Goal: Task Accomplishment & Management: Use online tool/utility

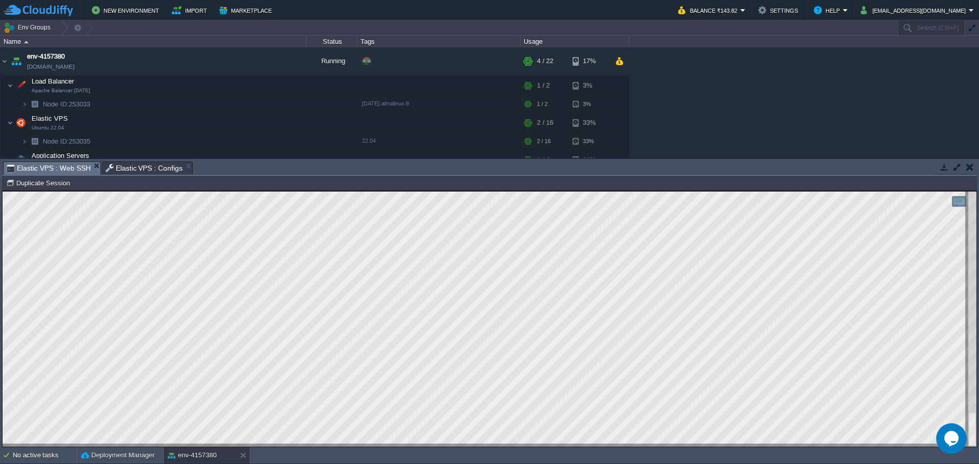
click at [131, 170] on span "Elastic VPS : Configs" at bounding box center [144, 168] width 77 height 12
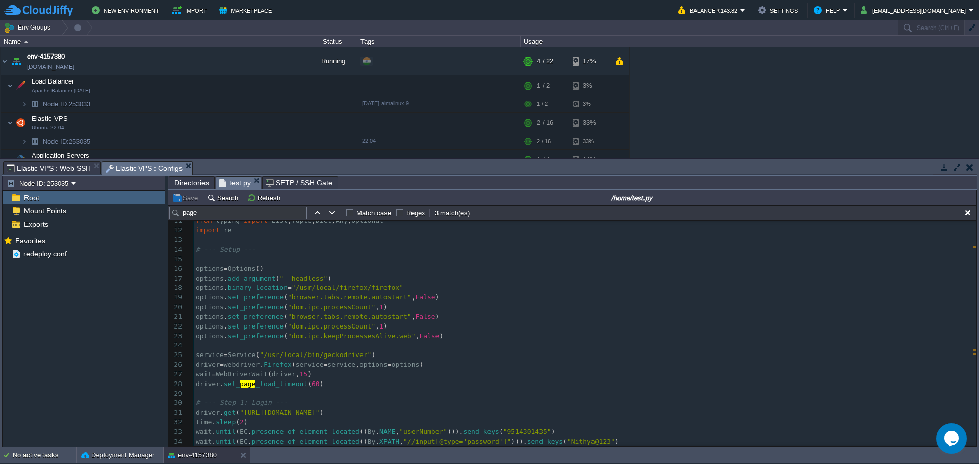
scroll to position [102, 0]
click at [213, 262] on pre "​" at bounding box center [585, 260] width 783 height 10
type textarea "options = Options() options.add_argument("--headless") options.binary_location …"
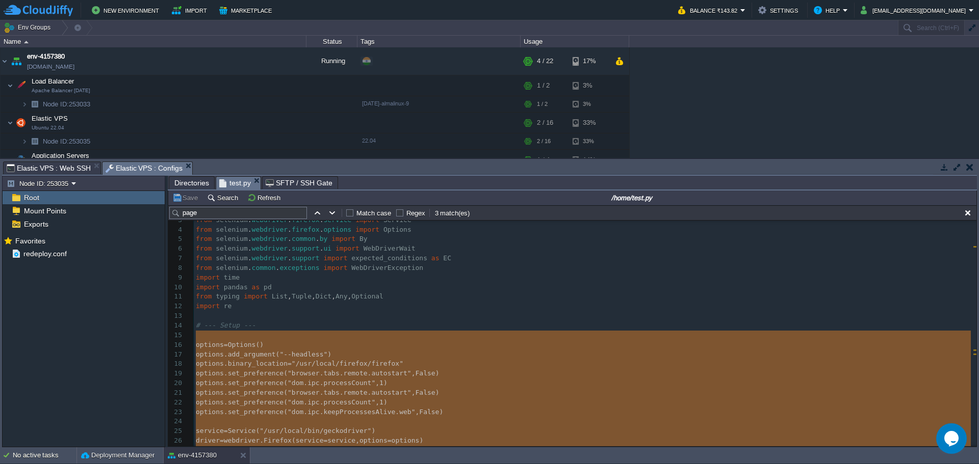
scroll to position [0, 0]
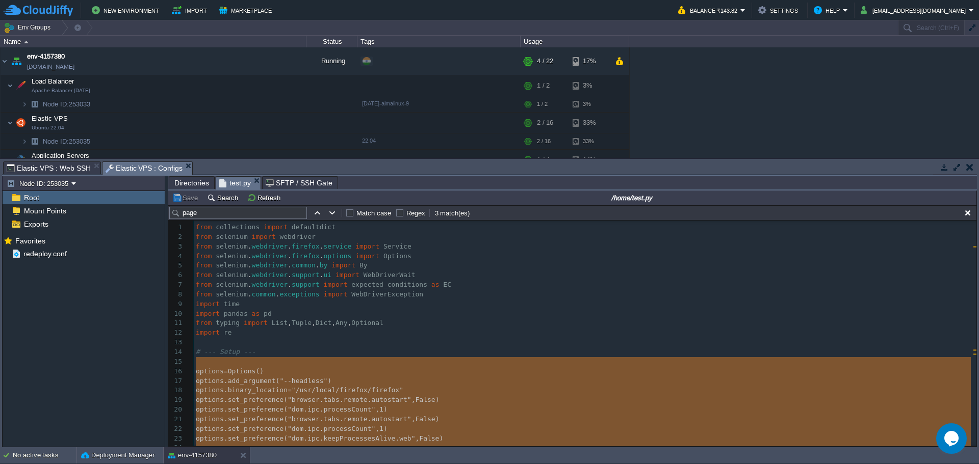
click at [395, 257] on div "xxxxxxxxxx 1 237 ​ 1 from collections import defaultdict 2 from selenium import…" at bounding box center [585, 458] width 783 height 471
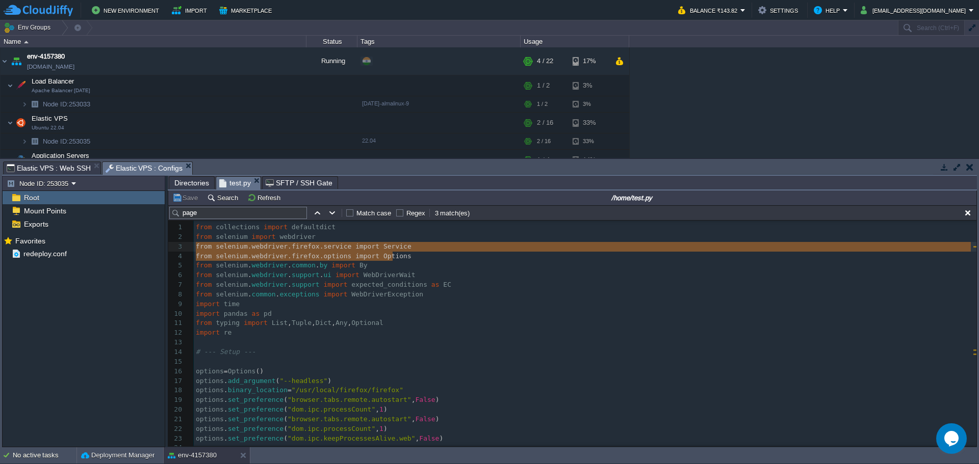
drag, startPoint x: 400, startPoint y: 256, endPoint x: 174, endPoint y: 247, distance: 226.0
type textarea "from selenium.webdriver.firefox.service import Service from selenium.webdriver.…"
click at [364, 284] on div "xxxxxxxxxx 1 237 ​ 1 from collections import defaultdict 2 from selenium import…" at bounding box center [585, 458] width 783 height 471
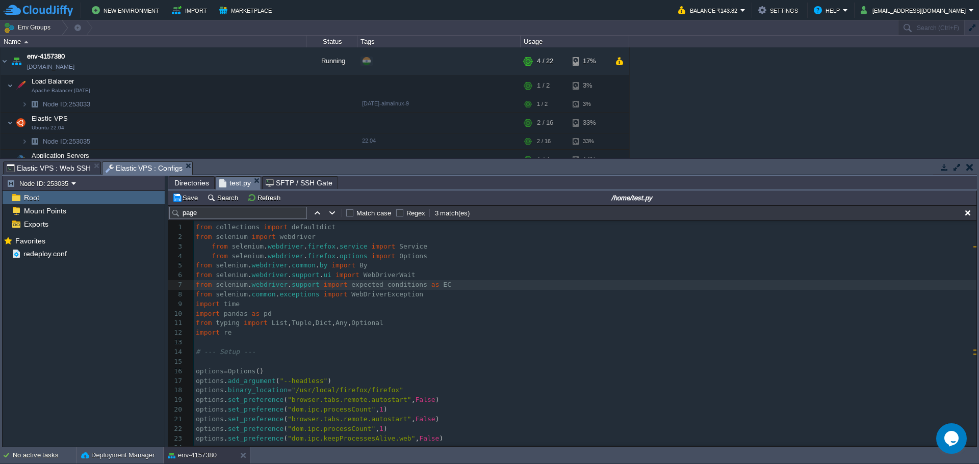
type textarea "from selenium.webdriver.firefox.service import Service from selenium.webdriver.…"
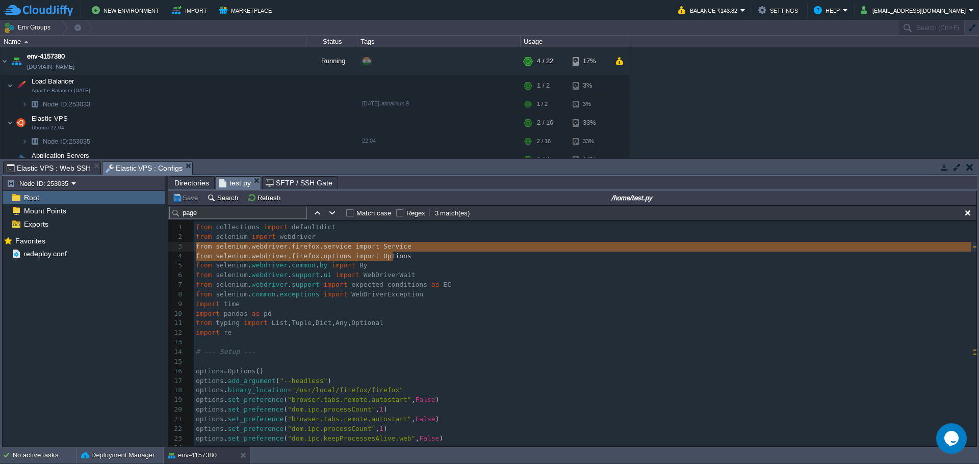
click at [364, 284] on div "xxxxxxxxxx 1 237 ​ 1 from collections import defaultdict 2 from selenium import…" at bounding box center [585, 458] width 783 height 471
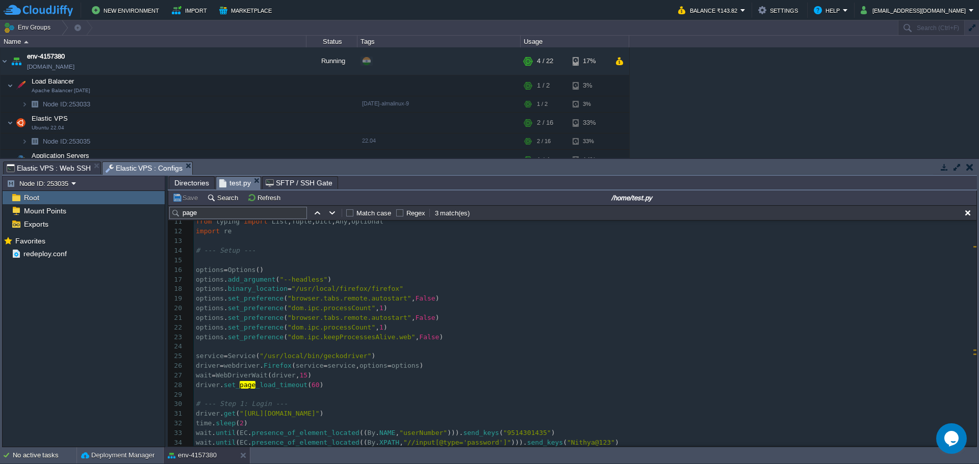
scroll to position [102, 0]
click at [399, 286] on pre "options . binary_location = "/usr/local/firefox/firefox"" at bounding box center [585, 289] width 783 height 10
type textarea "-"
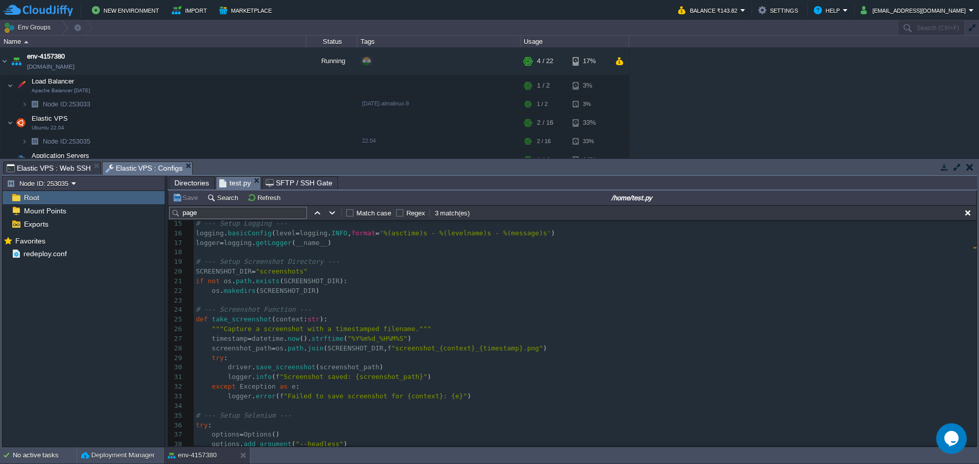
scroll to position [0, 0]
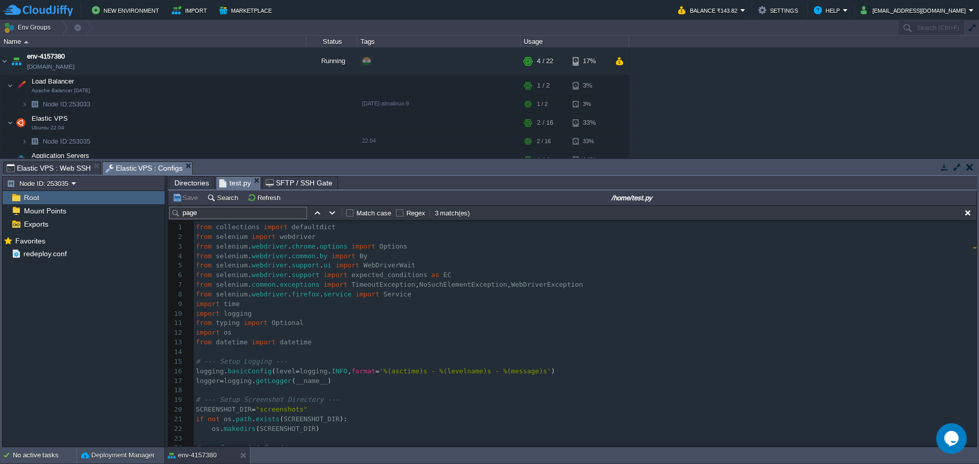
click at [425, 314] on pre "import logging" at bounding box center [585, 314] width 783 height 10
type textarea "-"
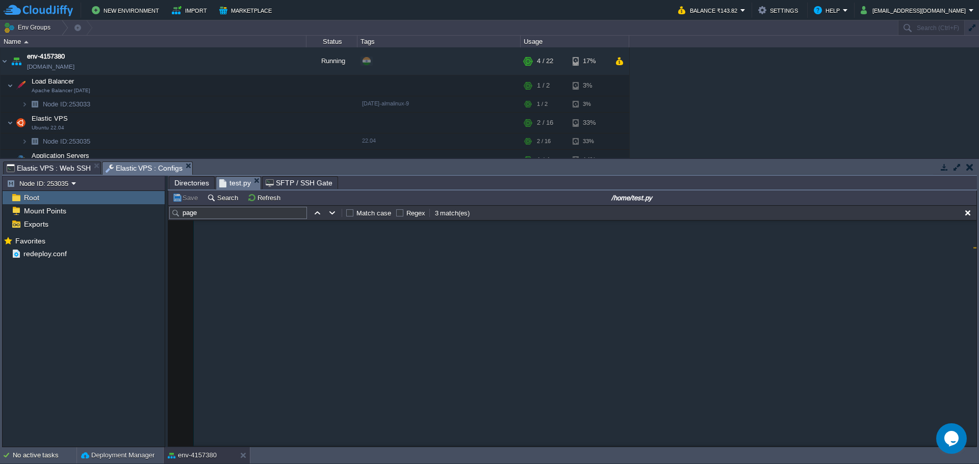
scroll to position [3697, 0]
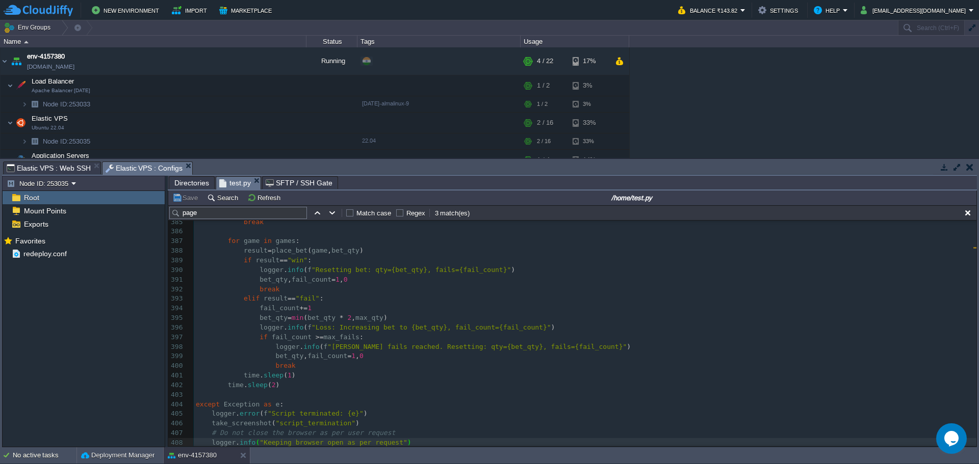
click at [68, 173] on span "Elastic VPS : Web SSH" at bounding box center [49, 168] width 84 height 12
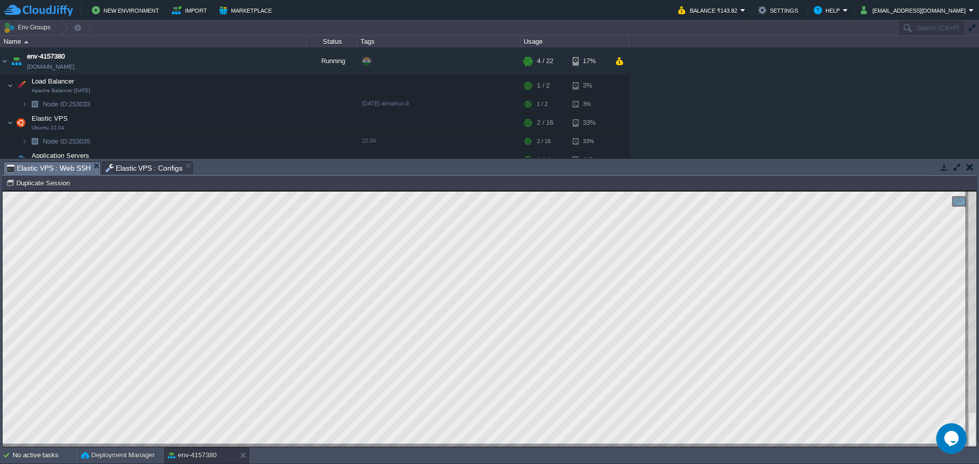
click at [141, 173] on span "Elastic VPS : Configs" at bounding box center [144, 168] width 77 height 12
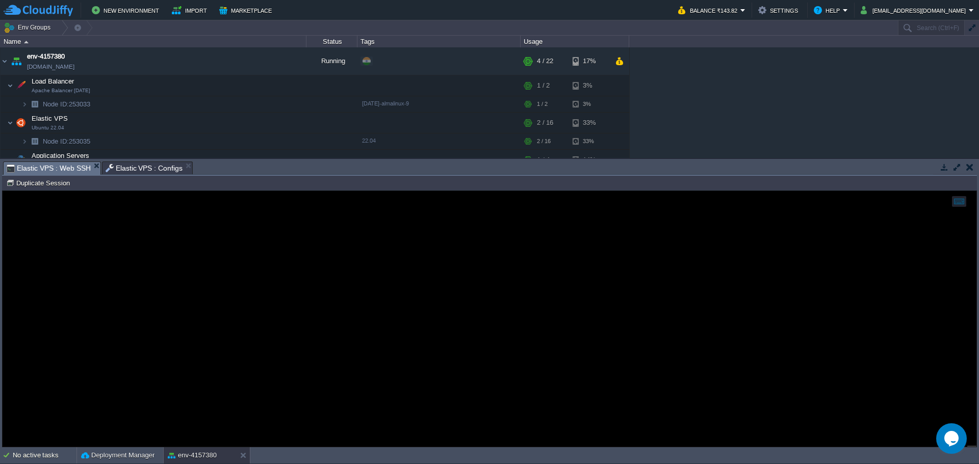
click at [54, 171] on span "Elastic VPS : Web SSH" at bounding box center [49, 168] width 84 height 13
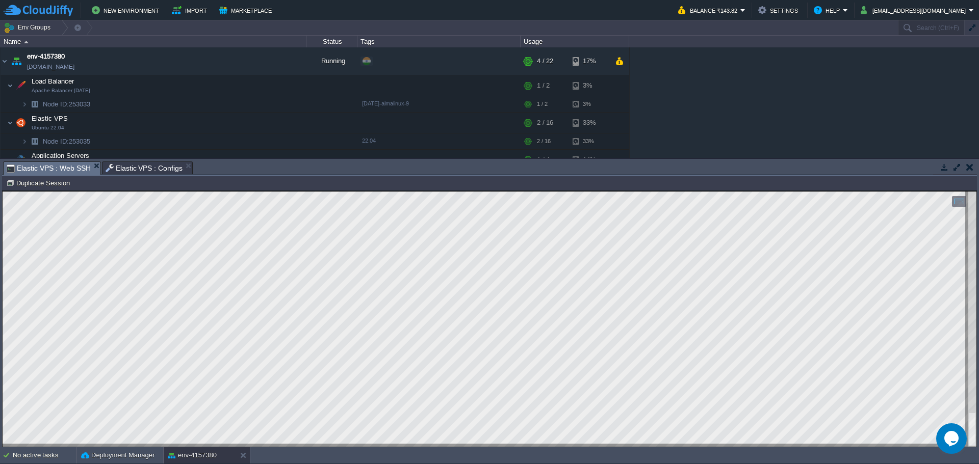
click at [122, 166] on span "Elastic VPS : Configs" at bounding box center [144, 168] width 77 height 12
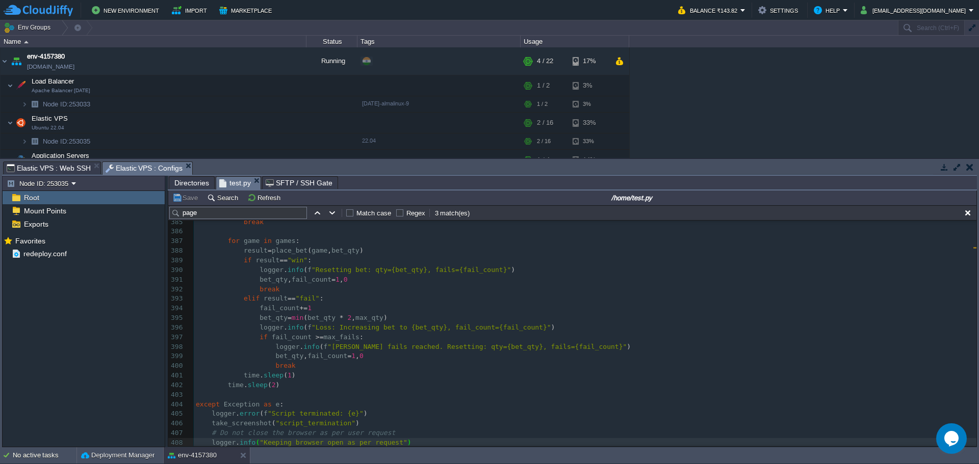
click at [390, 268] on div "xxxxxxxxxx 1 237 logger . info ( "Keeping browser open as per request" ) 374 ​ …" at bounding box center [585, 280] width 783 height 336
type textarea "-"
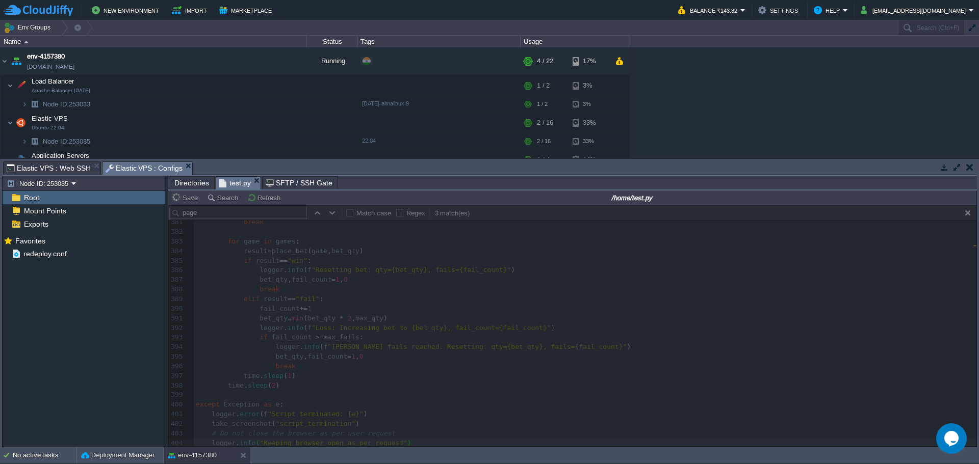
click at [70, 166] on span "Elastic VPS : Web SSH" at bounding box center [49, 168] width 84 height 12
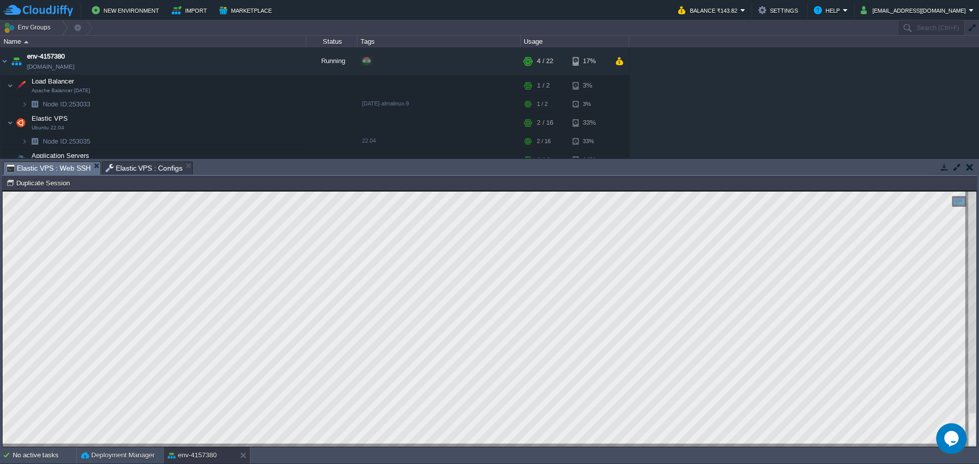
click at [145, 160] on div "Tasks Activity Log Archive Git / SVN Elastic VPS : Web SSH Elastic VPS : Config…" at bounding box center [489, 303] width 979 height 289
click at [126, 172] on span "Elastic VPS : Configs" at bounding box center [144, 168] width 77 height 12
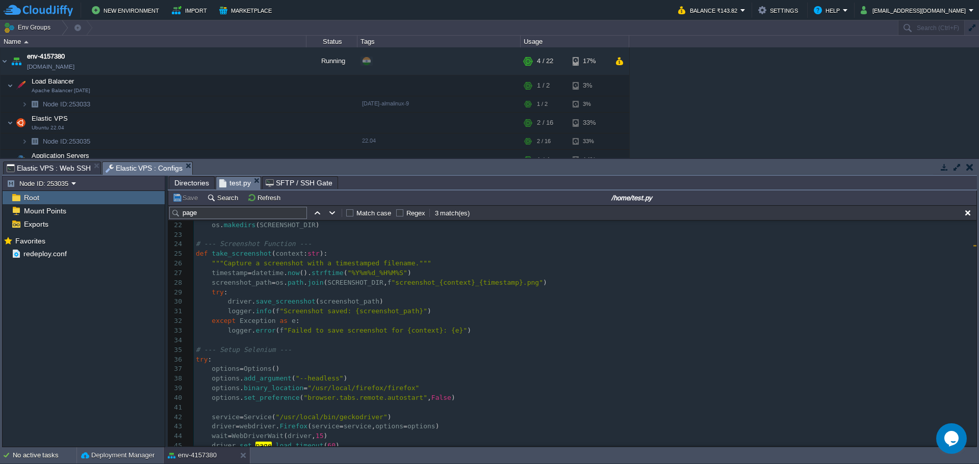
scroll to position [306, 0]
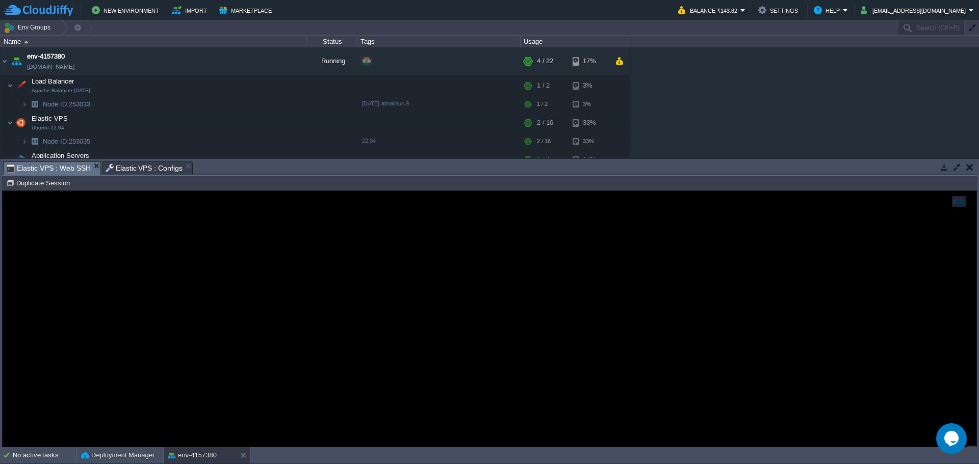
click at [54, 169] on span "Elastic VPS : Web SSH" at bounding box center [49, 168] width 84 height 13
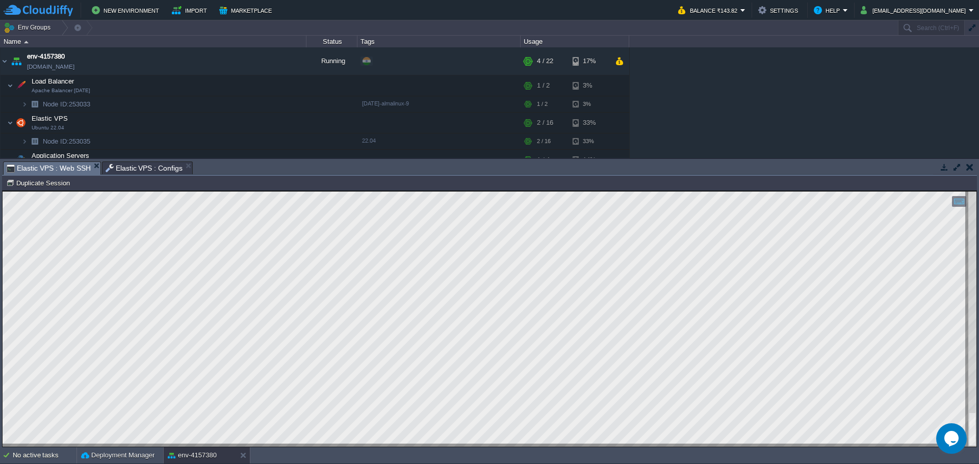
click at [140, 159] on div "Tasks Activity Log Archive Git / SVN Elastic VPS : Web SSH Elastic VPS : Config…" at bounding box center [489, 303] width 979 height 289
click at [137, 163] on span "Elastic VPS : Configs" at bounding box center [144, 168] width 77 height 12
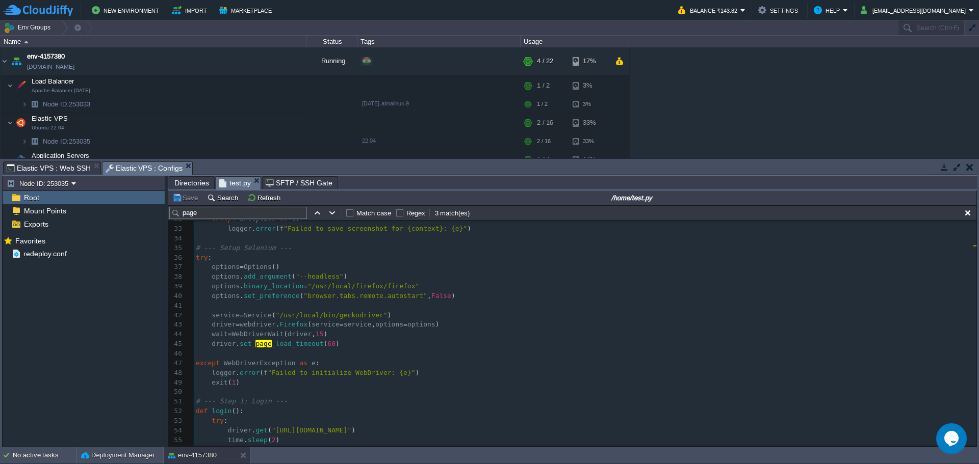
click at [401, 355] on pre "​" at bounding box center [585, 354] width 783 height 10
paste input "set_preference'"
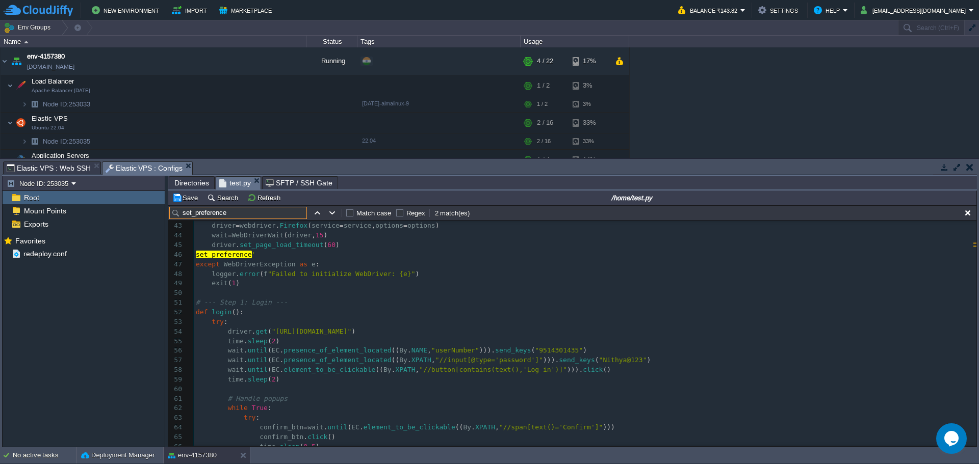
scroll to position [347, 0]
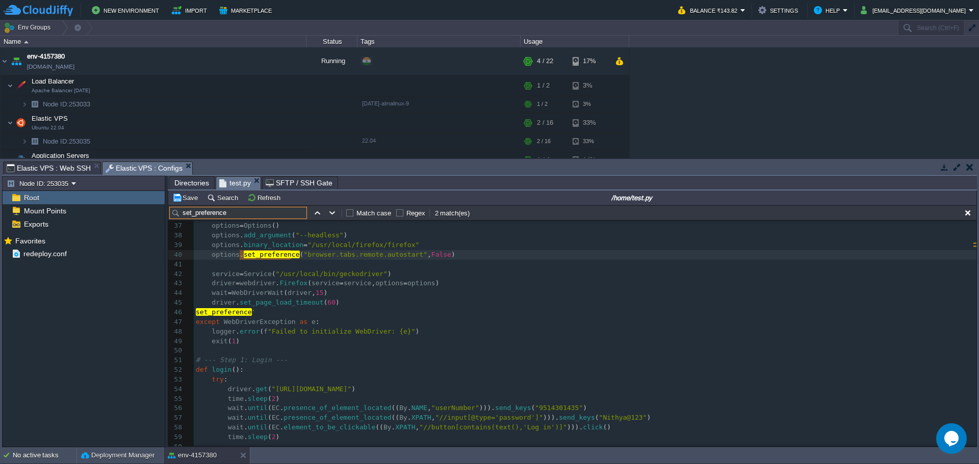
type input "set_preference"
click at [218, 315] on div "xxxxxxxxxx 1 237 logger . info ( "Keeping browser open as per request" ) 26 """…" at bounding box center [585, 356] width 783 height 480
type textarea "set_preference'"
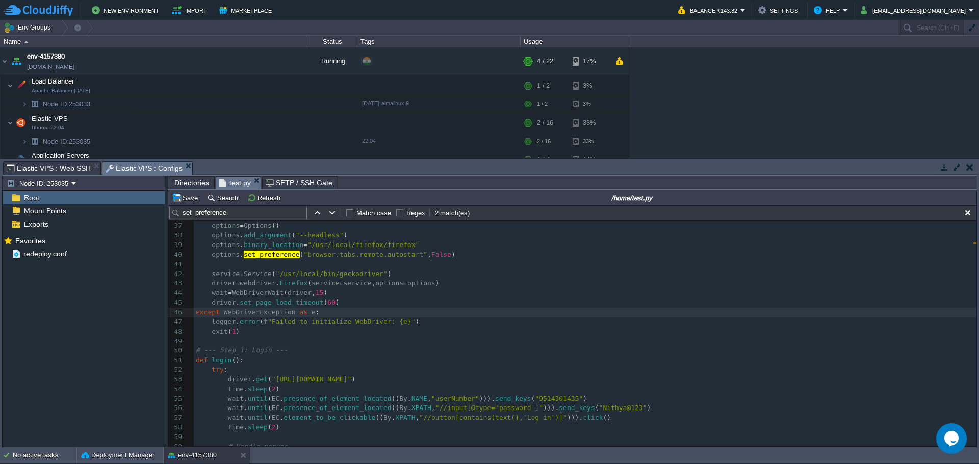
scroll to position [296, 0]
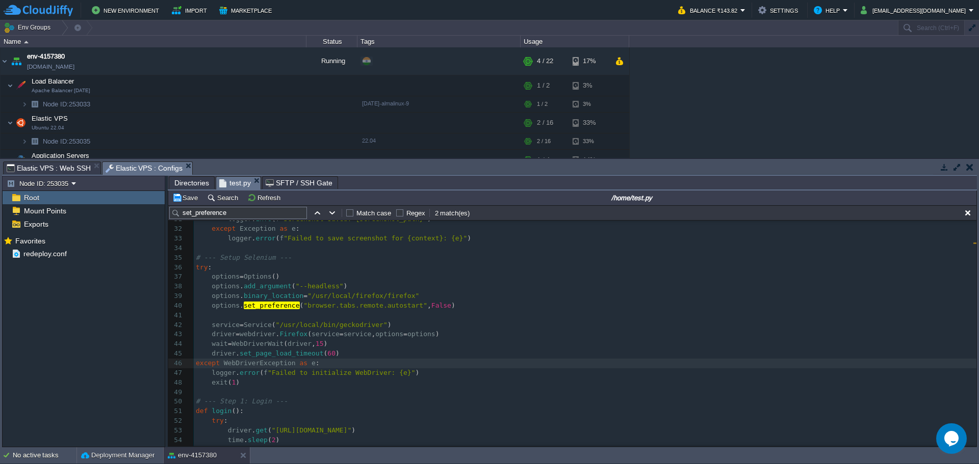
click at [277, 309] on div "xxxxxxxxxx 1 237 logger . info ( "Keeping browser open as per request" ) 26 """…" at bounding box center [585, 402] width 783 height 471
type textarea "options.set_preference("browser.tabs.remote.autostart", False)"
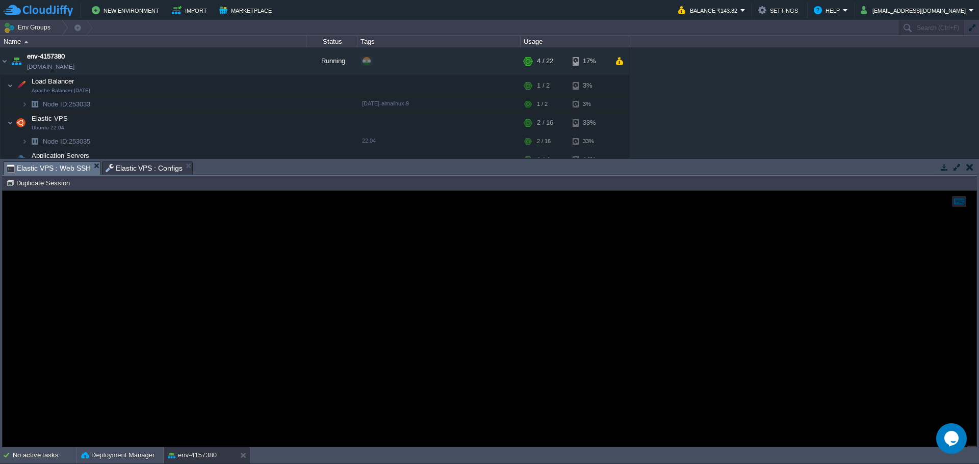
click at [79, 172] on span "Elastic VPS : Web SSH" at bounding box center [49, 168] width 84 height 13
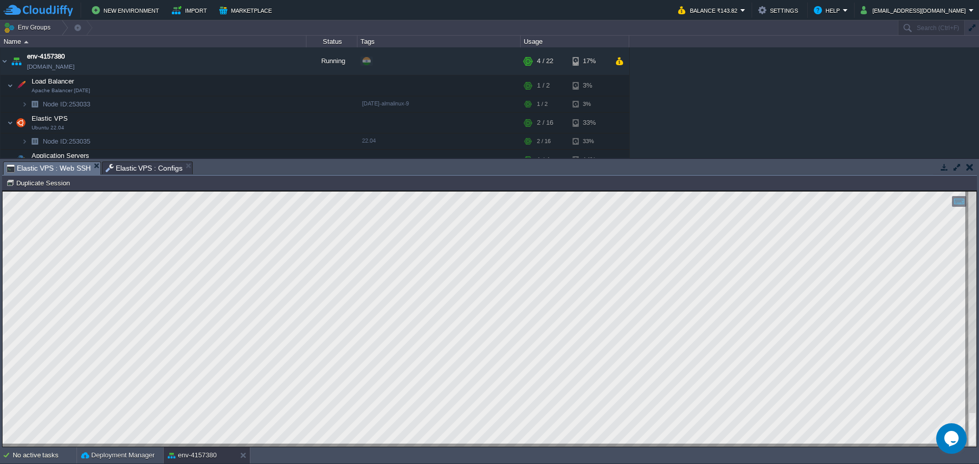
click at [132, 167] on span "Elastic VPS : Configs" at bounding box center [144, 168] width 77 height 12
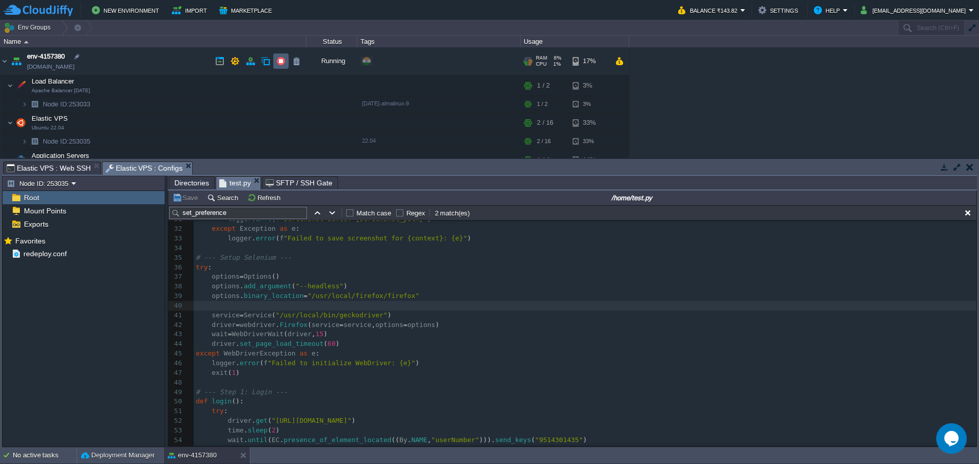
click at [276, 61] on button "button" at bounding box center [280, 61] width 9 height 9
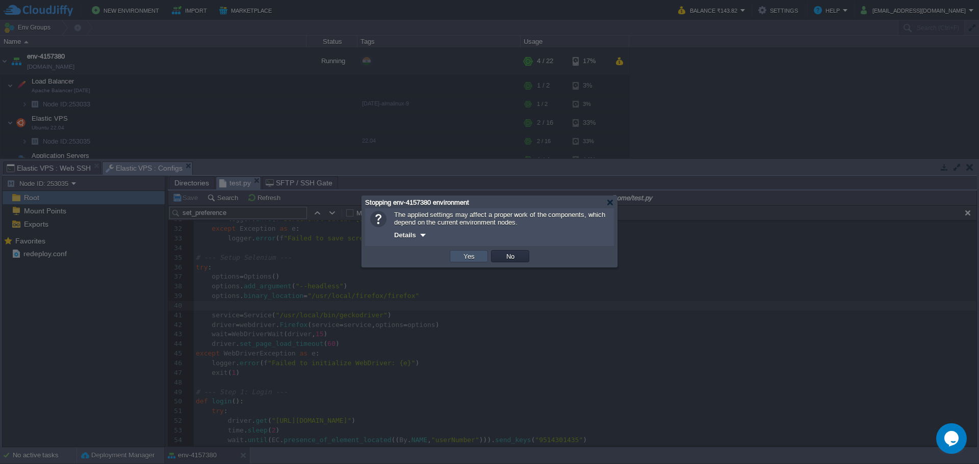
click at [474, 261] on button "Yes" at bounding box center [468, 256] width 17 height 9
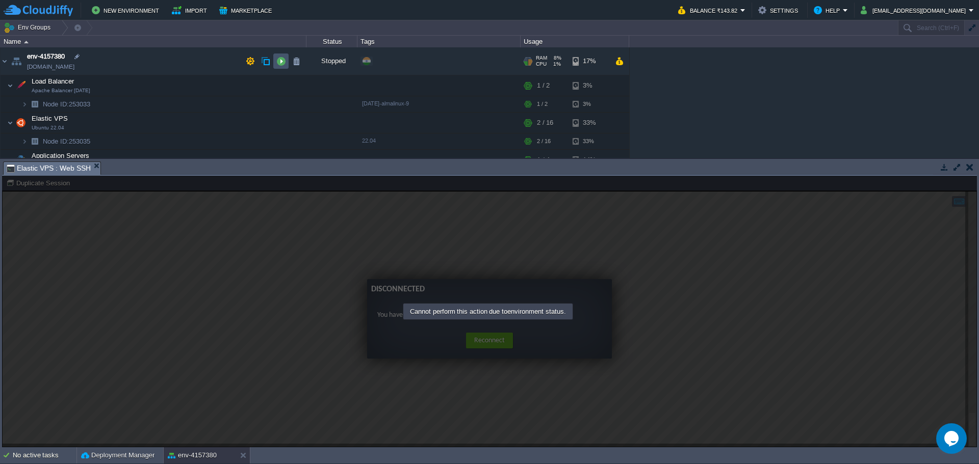
click at [279, 60] on button "button" at bounding box center [280, 61] width 9 height 9
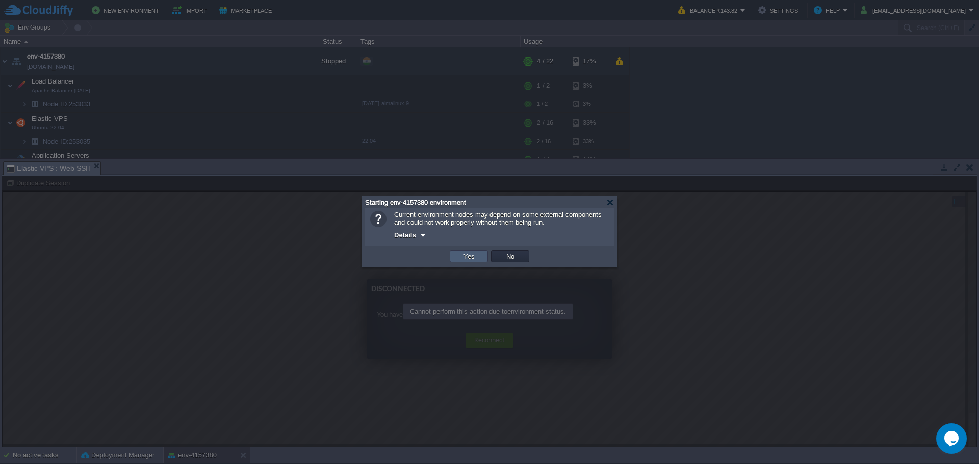
click at [476, 256] on button "Yes" at bounding box center [468, 256] width 17 height 9
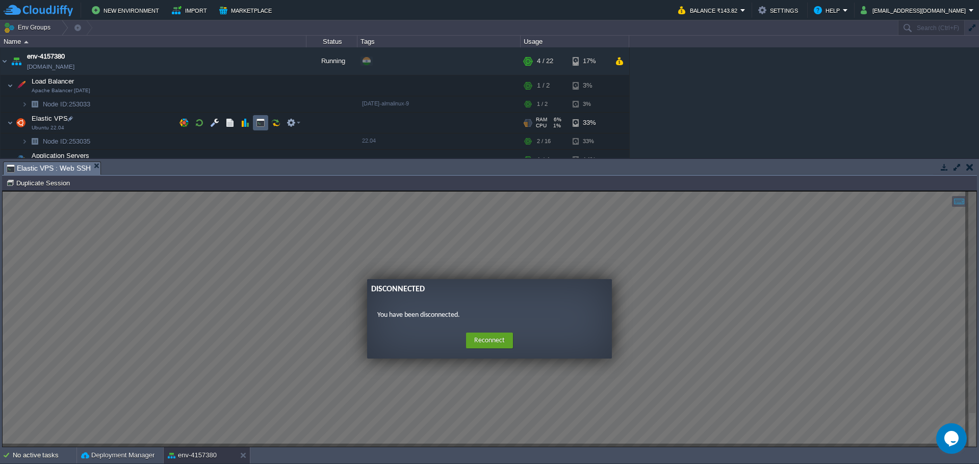
click at [260, 123] on button "button" at bounding box center [260, 122] width 9 height 9
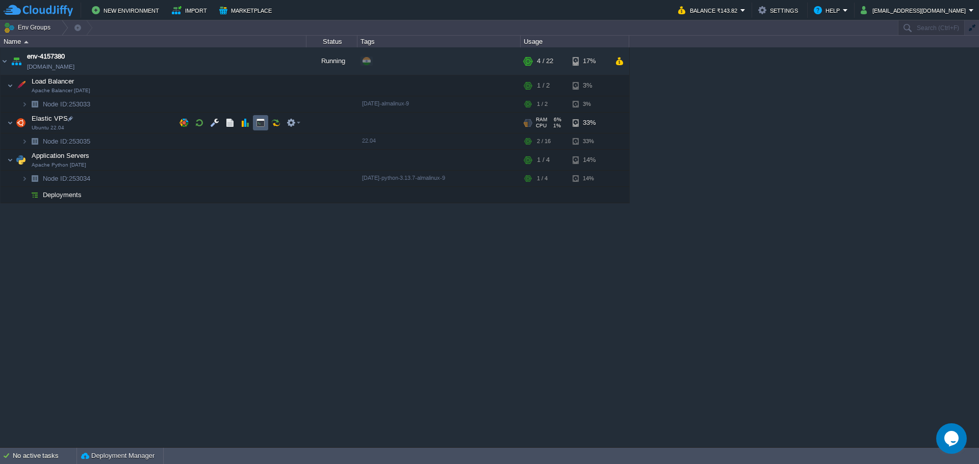
drag, startPoint x: 263, startPoint y: 119, endPoint x: 225, endPoint y: 132, distance: 39.8
click at [263, 119] on button "button" at bounding box center [260, 122] width 9 height 9
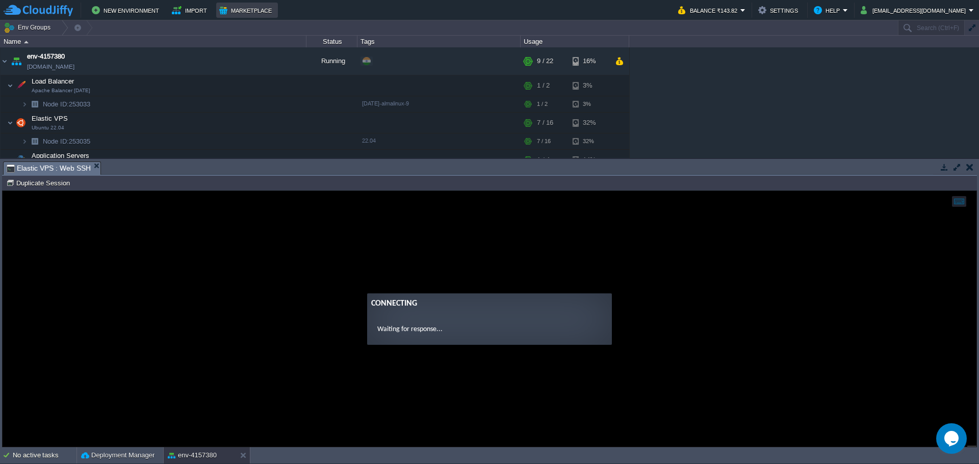
scroll to position [0, 0]
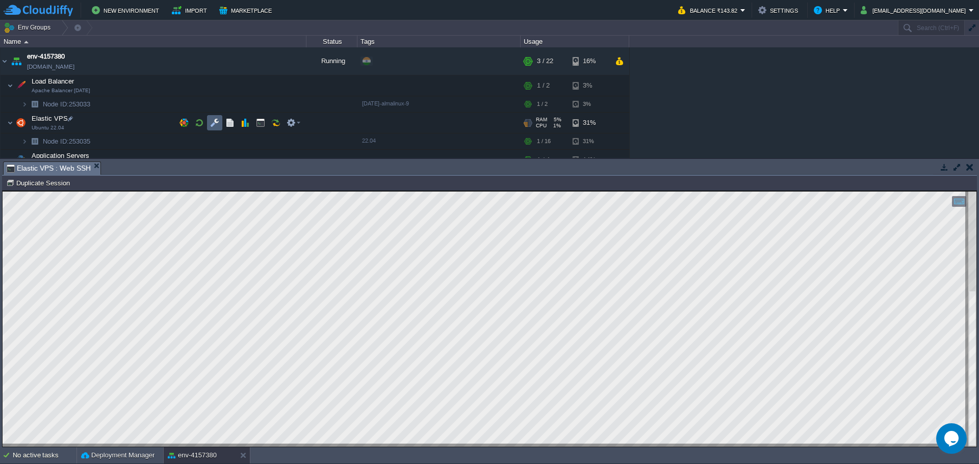
click at [211, 120] on button "button" at bounding box center [214, 122] width 9 height 9
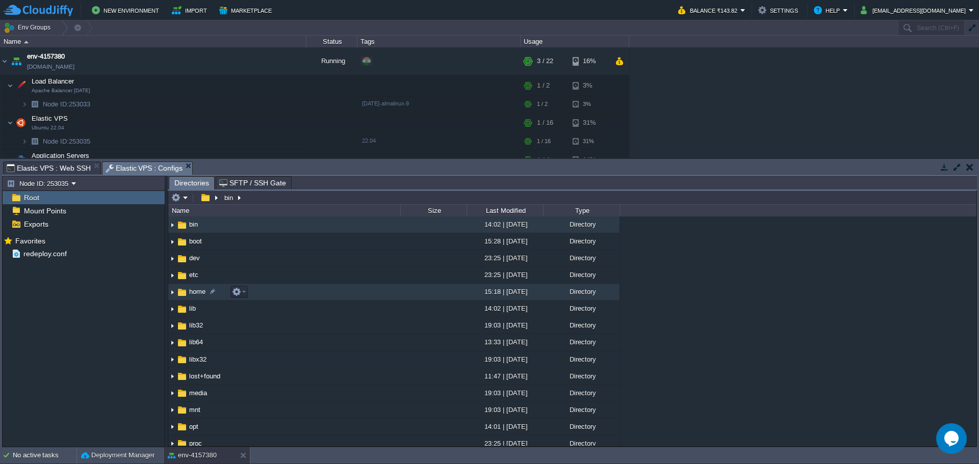
click at [271, 295] on td "home" at bounding box center [284, 292] width 232 height 17
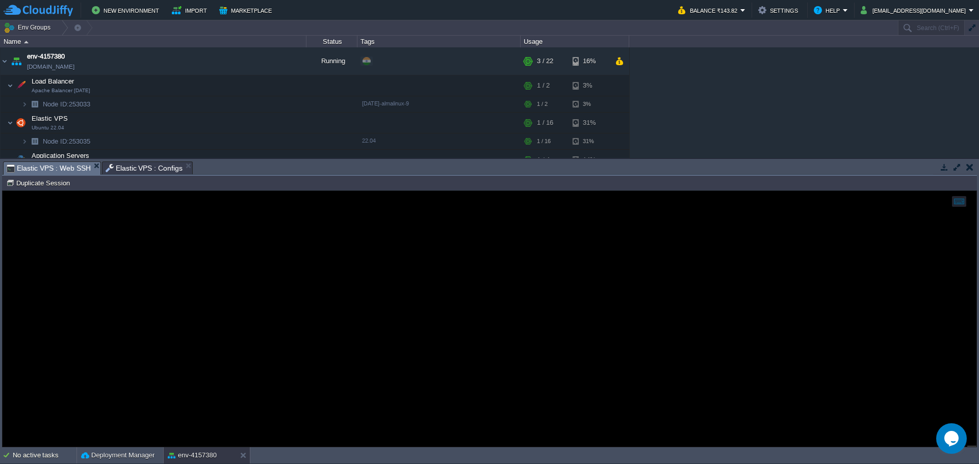
click at [46, 168] on span "Elastic VPS : Web SSH" at bounding box center [49, 168] width 84 height 13
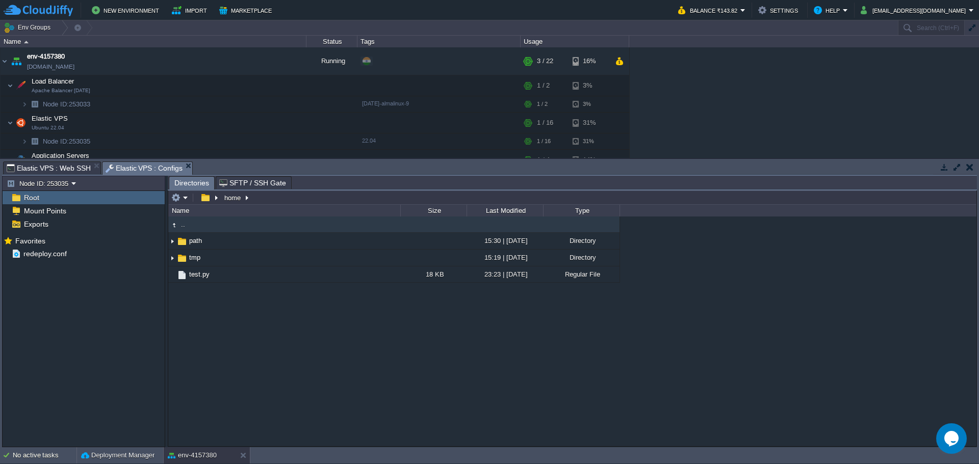
click at [121, 167] on span "Elastic VPS : Configs" at bounding box center [144, 168] width 77 height 13
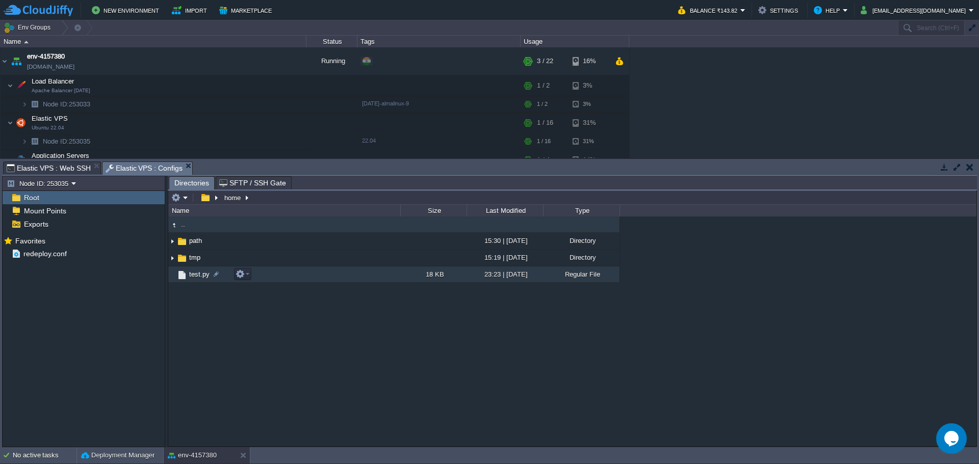
click at [194, 269] on td "test.py" at bounding box center [284, 275] width 232 height 16
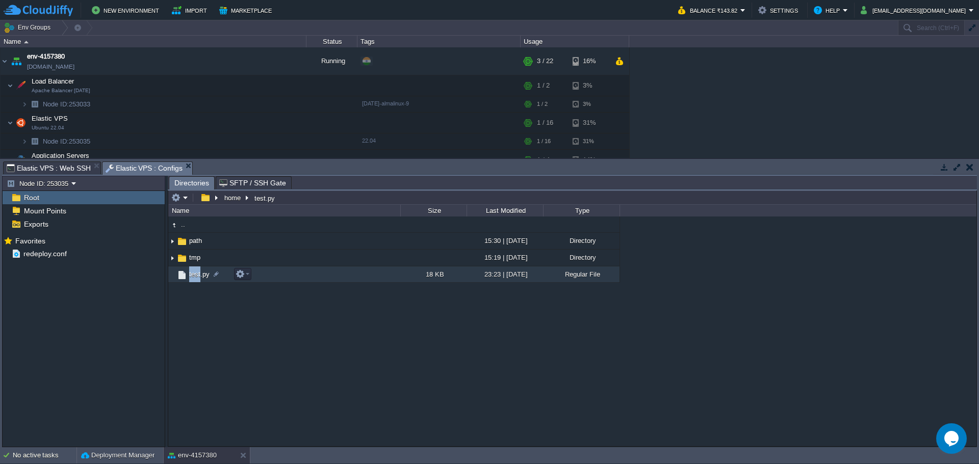
click at [194, 269] on td "test.py" at bounding box center [284, 275] width 232 height 16
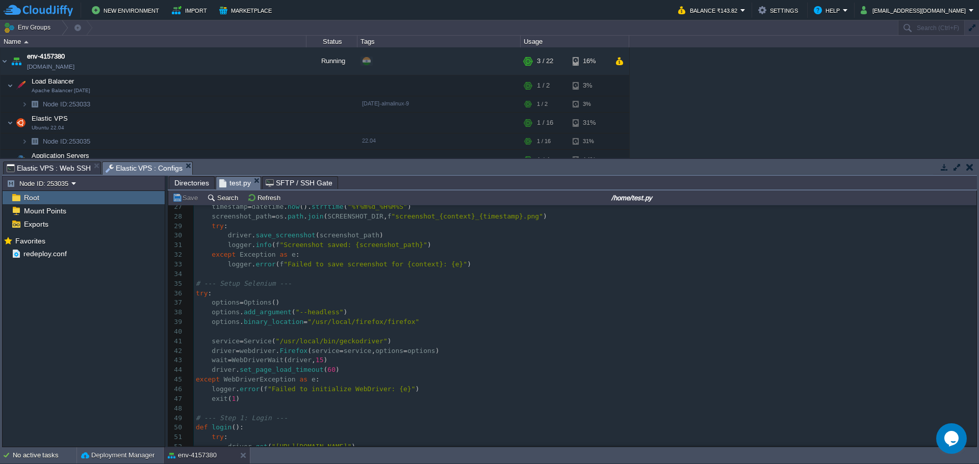
scroll to position [204, 0]
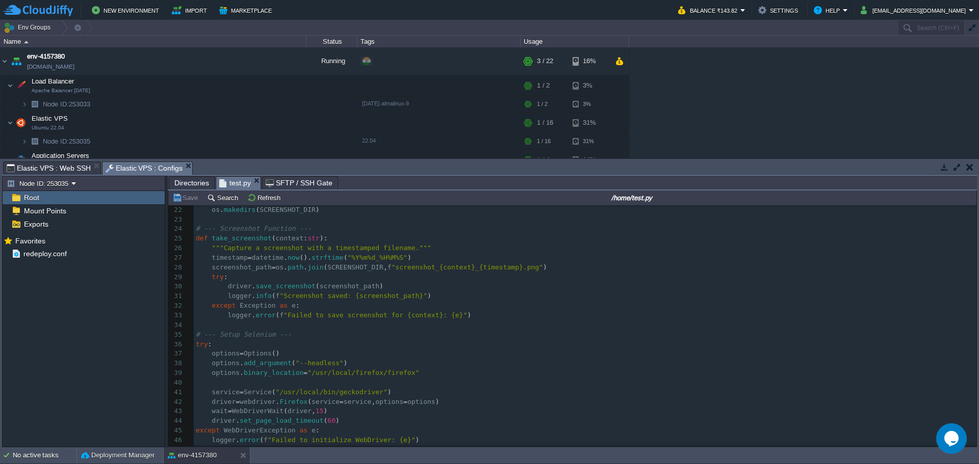
click at [263, 374] on div "402 from collections import defaultdict 10 import logging 11 from typing import…" at bounding box center [585, 364] width 783 height 548
type textarea "binary_location"
click at [347, 345] on pre "try :" at bounding box center [585, 345] width 783 height 10
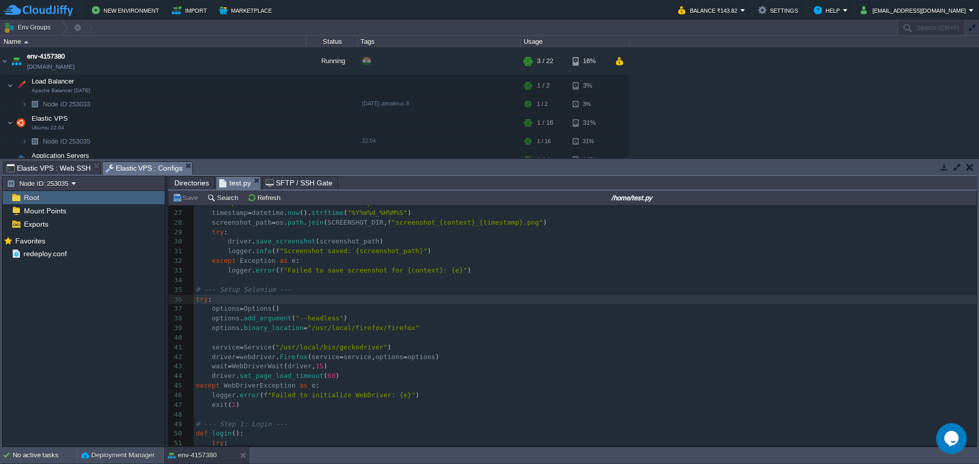
scroll to position [255, 0]
click at [353, 332] on pre "​" at bounding box center [585, 332] width 783 height 10
click at [323, 341] on span ""/usr/local/bin/geckodriver"" at bounding box center [332, 341] width 112 height 8
click at [272, 332] on pre "​" at bounding box center [585, 332] width 783 height 10
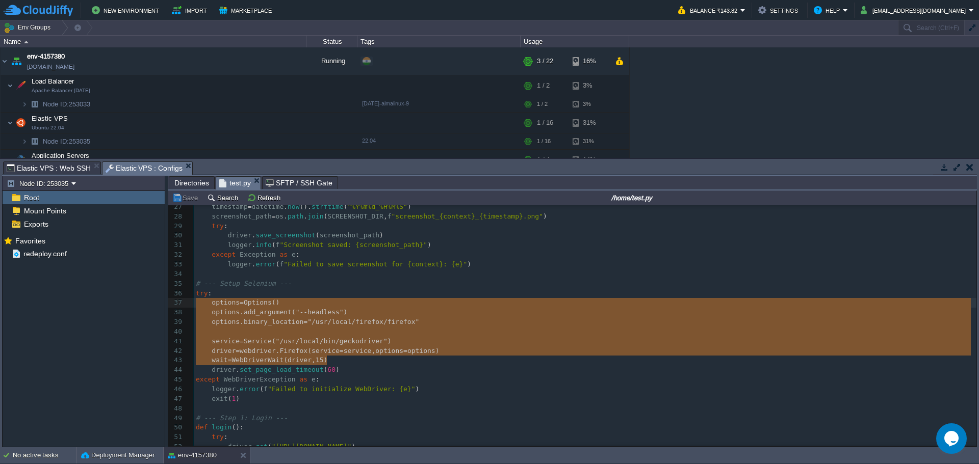
drag, startPoint x: 335, startPoint y: 361, endPoint x: 194, endPoint y: 308, distance: 151.1
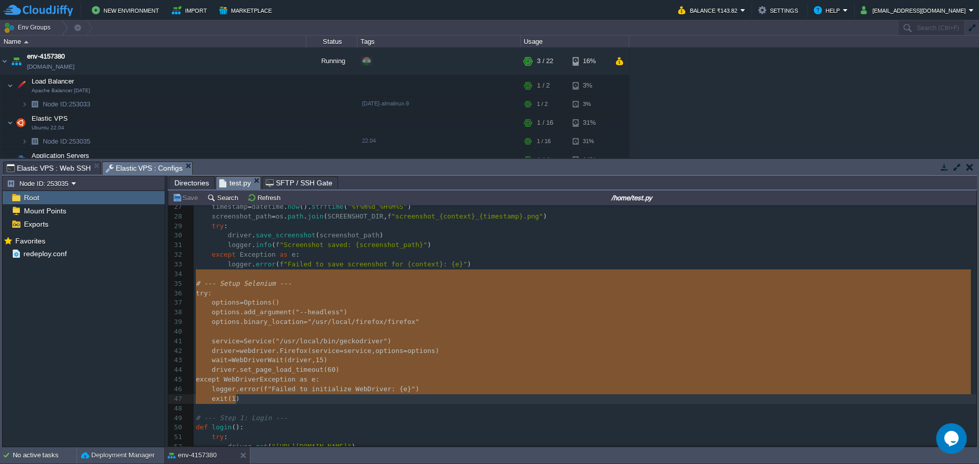
drag, startPoint x: 204, startPoint y: 275, endPoint x: 257, endPoint y: 397, distance: 132.4
click at [60, 172] on span "Elastic VPS : Web SSH" at bounding box center [49, 168] width 84 height 12
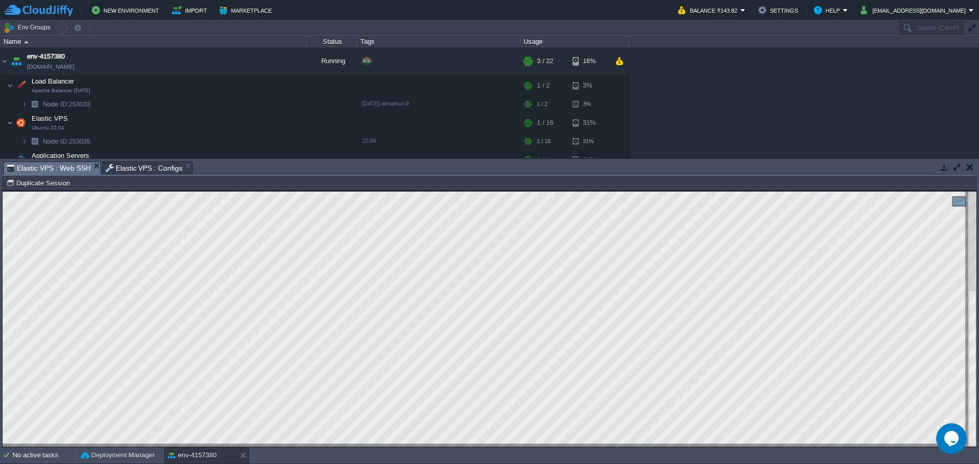
click at [146, 172] on span "Elastic VPS : Configs" at bounding box center [144, 168] width 77 height 12
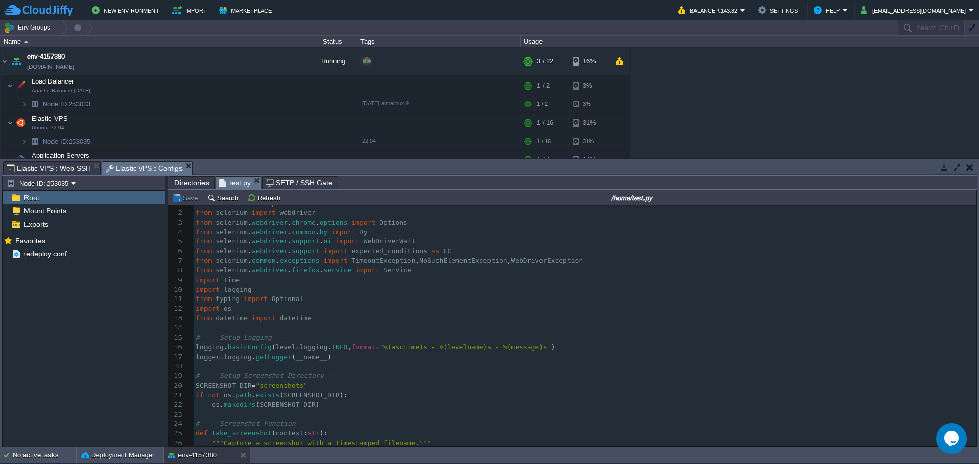
scroll to position [0, 0]
click at [297, 234] on span "chrome" at bounding box center [304, 231] width 24 height 8
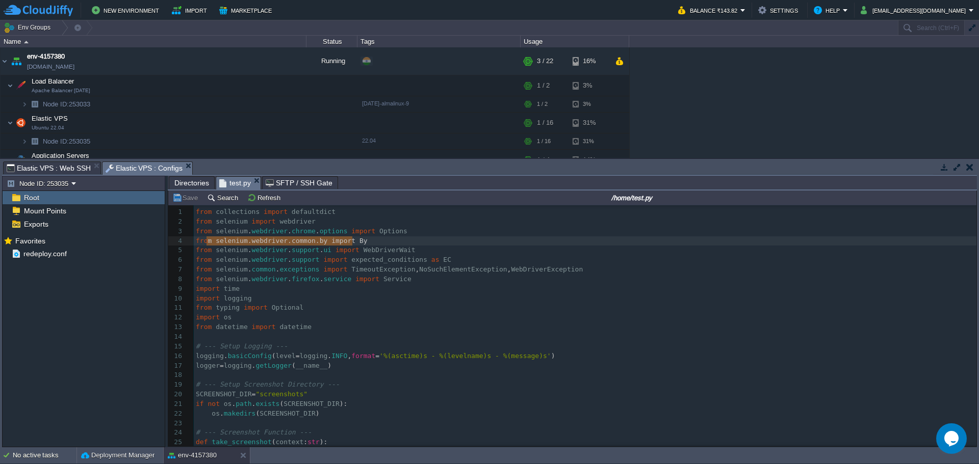
type textarea "from [DOMAIN_NAME] import By"
drag, startPoint x: 363, startPoint y: 241, endPoint x: 178, endPoint y: 242, distance: 185.6
type textarea "from [DOMAIN_NAME] import By"
drag, startPoint x: 361, startPoint y: 244, endPoint x: 131, endPoint y: 246, distance: 229.9
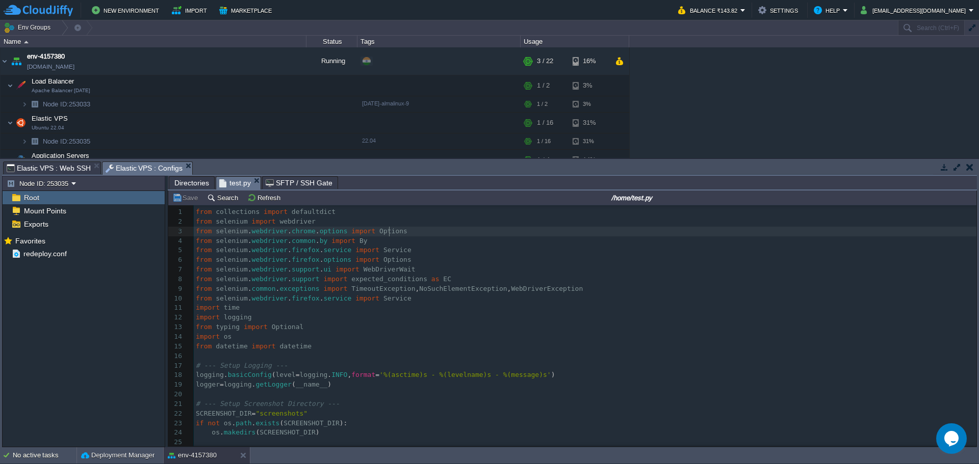
type textarea "from selenium.webdriver.chrome.options import Options"
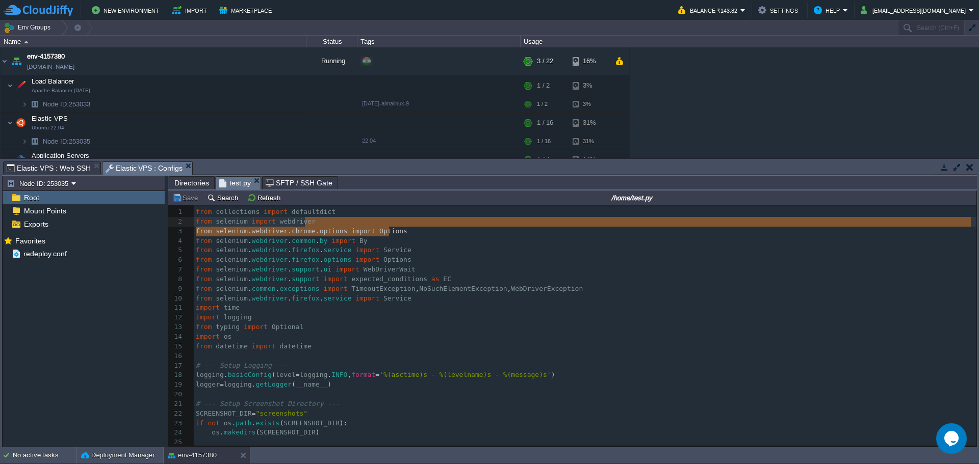
drag, startPoint x: 392, startPoint y: 234, endPoint x: 394, endPoint y: 224, distance: 10.3
click at [448, 271] on pre "from selenium . webdriver . support . ui import WebDriverWait" at bounding box center [585, 270] width 783 height 10
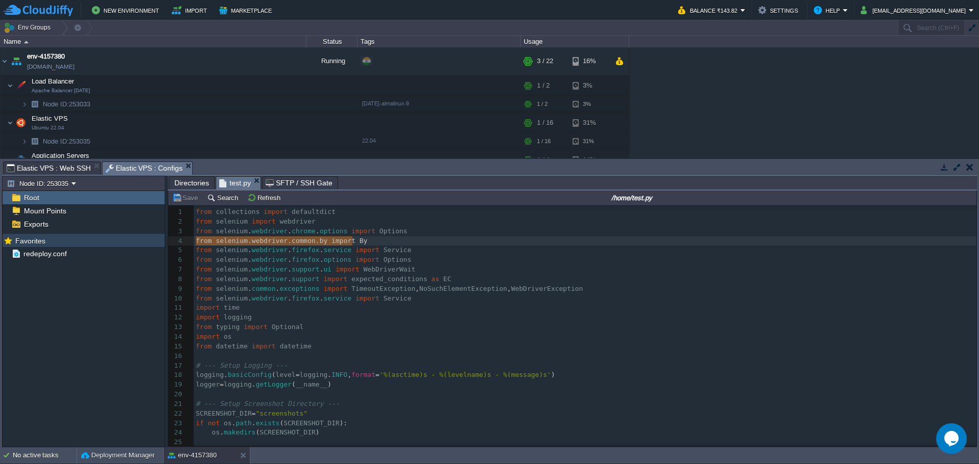
type textarea "from selenium.webdriver.chrome.options import Options from [DOMAIN_NAME] import…"
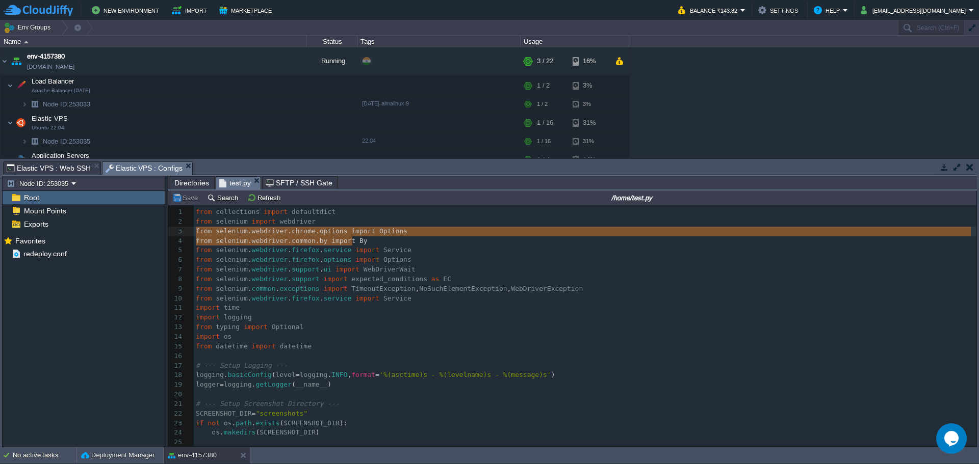
drag, startPoint x: 357, startPoint y: 242, endPoint x: 147, endPoint y: 234, distance: 210.2
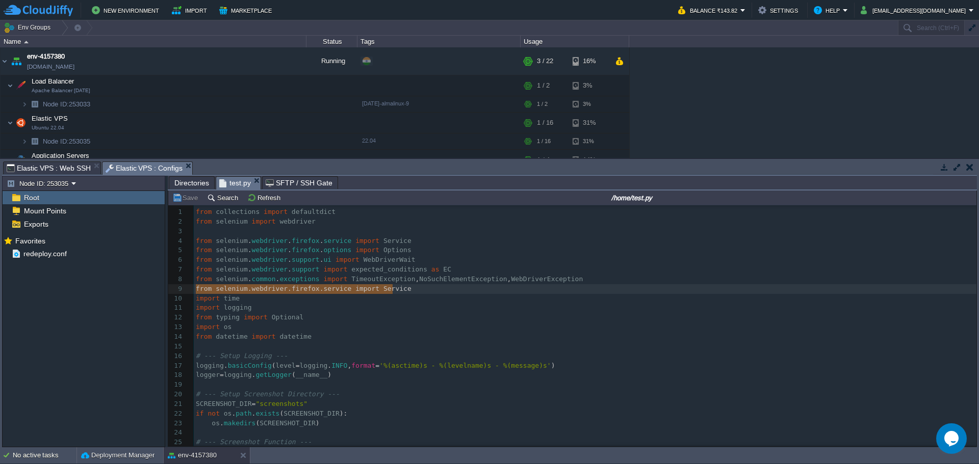
type textarea "from selenium.webdriver.firefox.service import Service"
drag, startPoint x: 398, startPoint y: 288, endPoint x: 167, endPoint y: 294, distance: 231.0
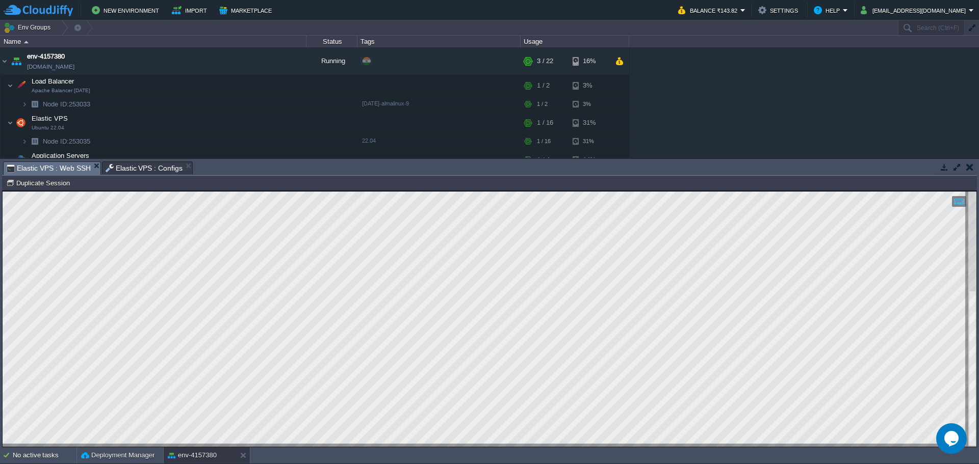
click at [65, 162] on span "Elastic VPS : Web SSH" at bounding box center [49, 168] width 84 height 13
drag, startPoint x: 144, startPoint y: 163, endPoint x: 171, endPoint y: 218, distance: 61.3
click at [144, 163] on span "Elastic VPS : Configs" at bounding box center [144, 168] width 77 height 12
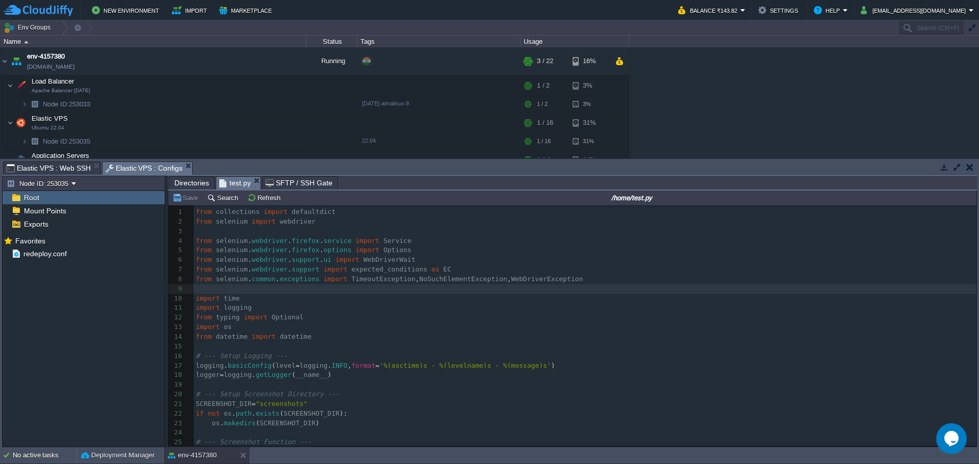
click at [401, 242] on pre "from selenium . webdriver . firefox . service import Service" at bounding box center [585, 242] width 783 height 10
click at [241, 291] on pre "​" at bounding box center [585, 289] width 783 height 10
click at [247, 234] on pre "​" at bounding box center [585, 232] width 783 height 10
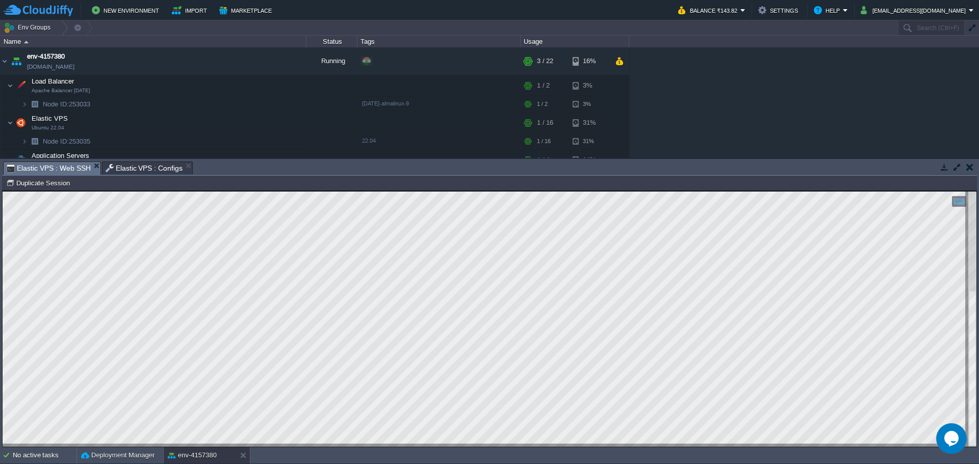
click at [39, 171] on span "Elastic VPS : Web SSH" at bounding box center [49, 168] width 84 height 13
click at [139, 170] on span "Elastic VPS : Configs" at bounding box center [144, 168] width 77 height 12
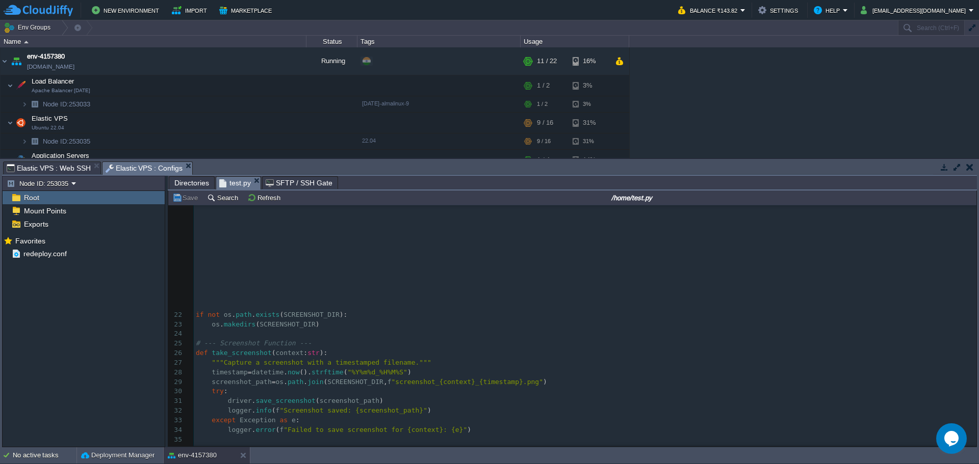
scroll to position [663, 0]
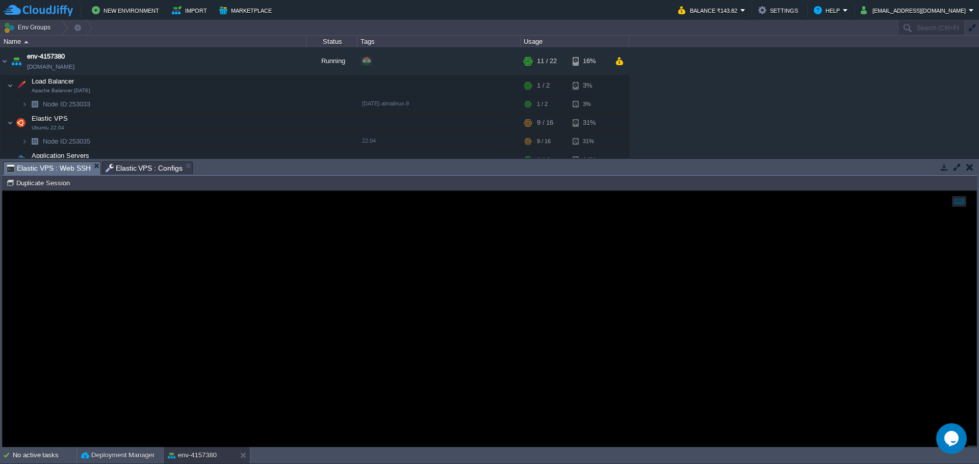
click at [49, 167] on span "Elastic VPS : Web SSH" at bounding box center [49, 168] width 84 height 13
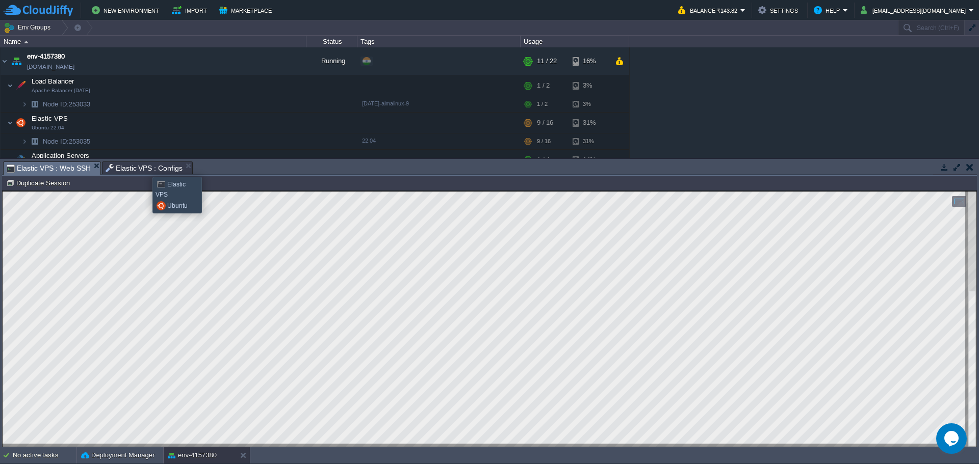
click at [145, 168] on span "Elastic VPS : Configs" at bounding box center [144, 168] width 77 height 12
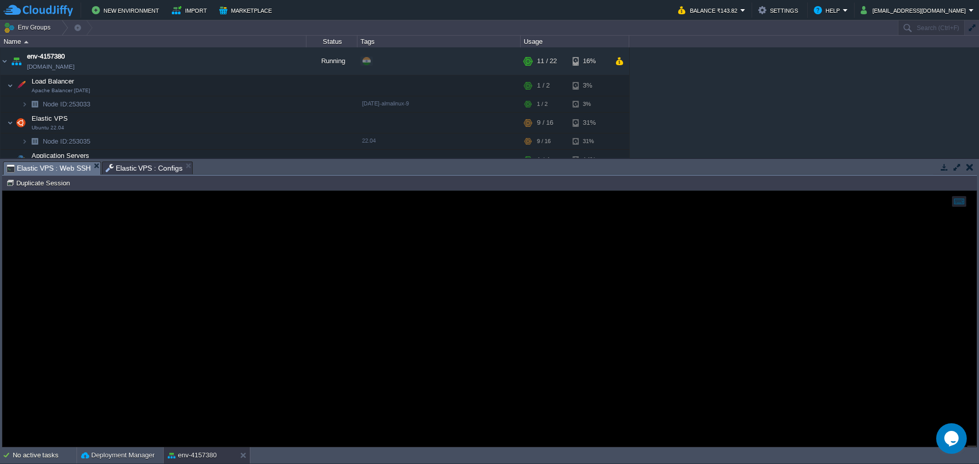
click at [53, 172] on span "Elastic VPS : Web SSH" at bounding box center [49, 168] width 84 height 13
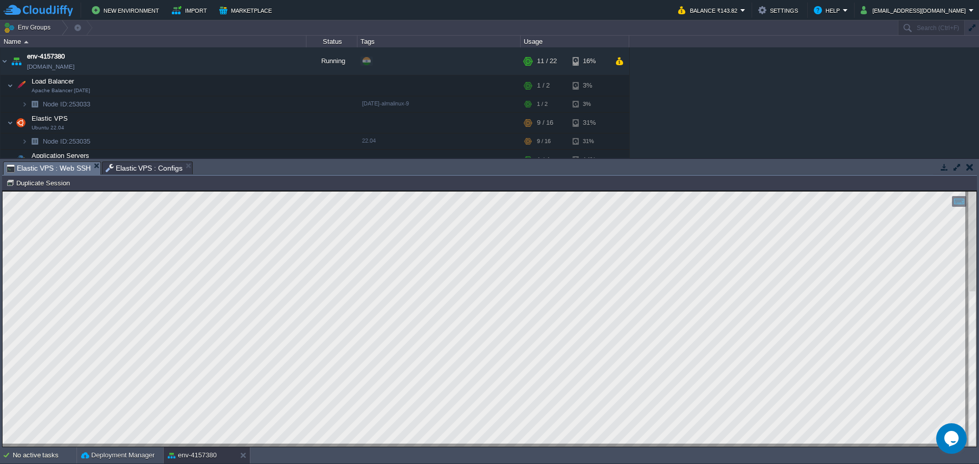
click at [126, 173] on span "Elastic VPS : Configs" at bounding box center [144, 168] width 77 height 12
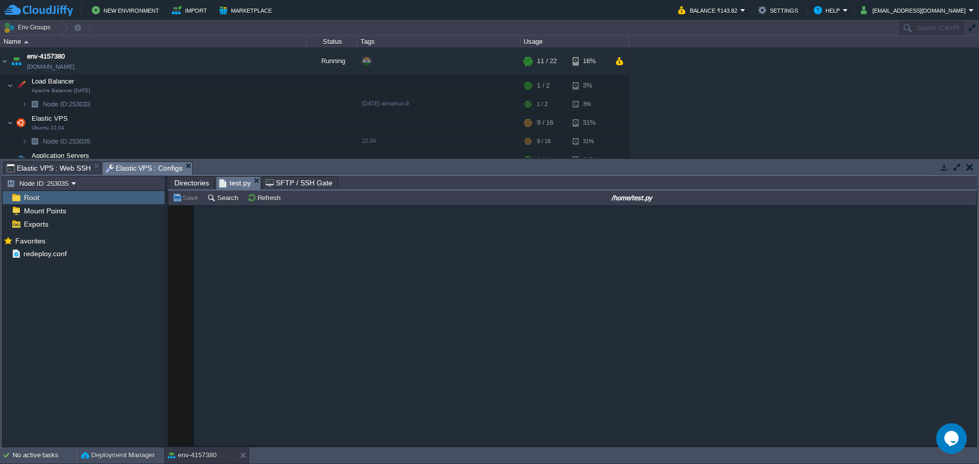
scroll to position [0, 0]
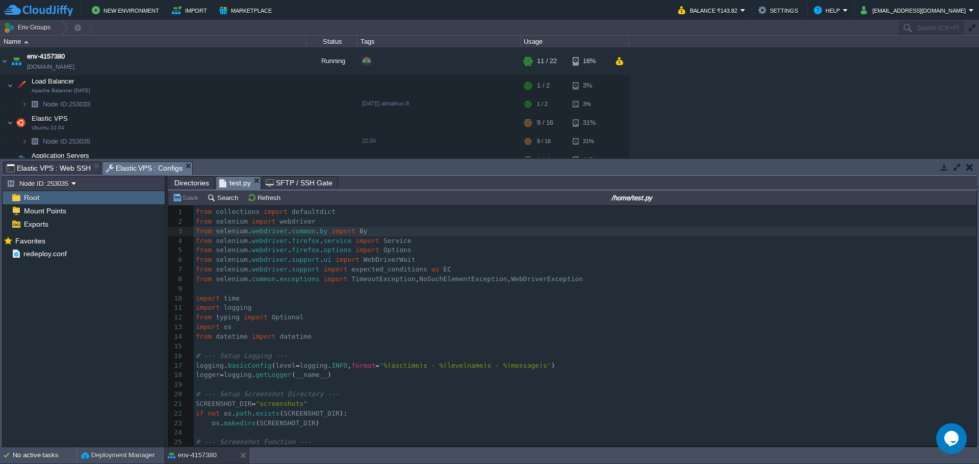
click at [46, 160] on div "Tasks Activity Log Archive Git / SVN Elastic VPS : Web SSH Elastic VPS : Config…" at bounding box center [489, 303] width 979 height 289
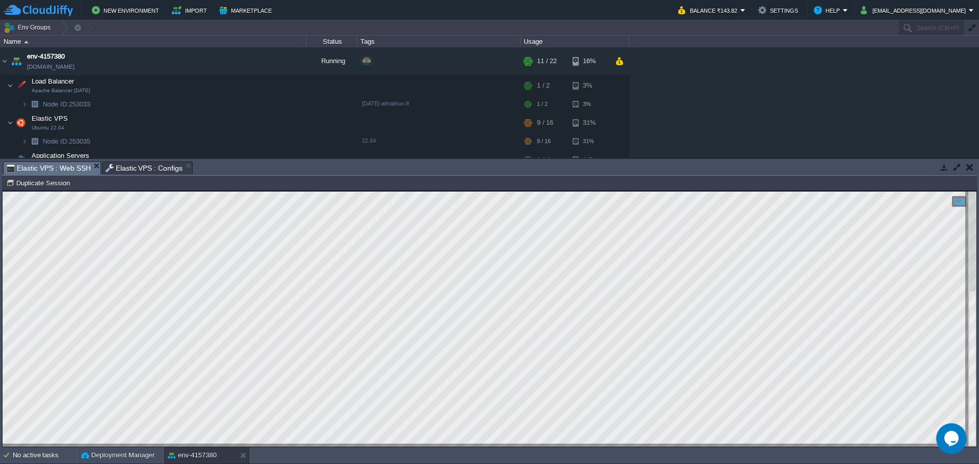
click at [45, 164] on span "Elastic VPS : Web SSH" at bounding box center [49, 168] width 84 height 13
click at [134, 166] on span "Elastic VPS : Configs" at bounding box center [144, 168] width 77 height 12
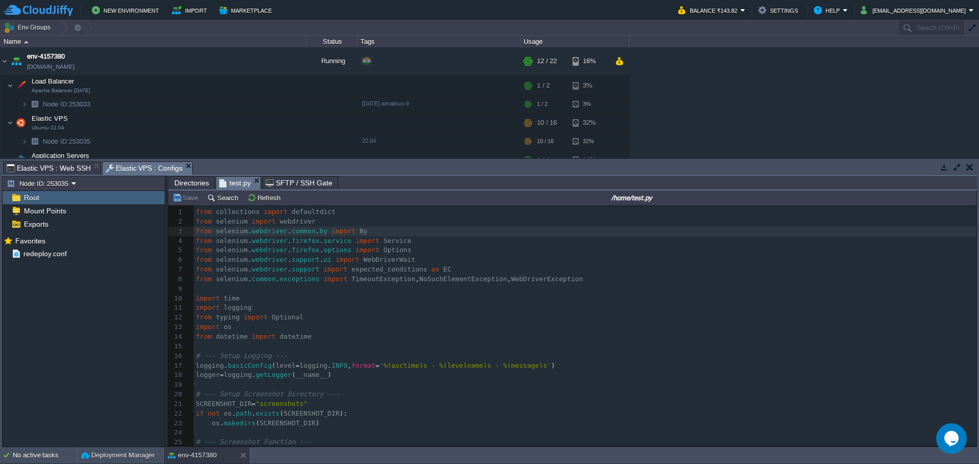
click at [455, 349] on pre "​" at bounding box center [585, 347] width 783 height 10
click at [53, 170] on span "Elastic VPS : Web SSH" at bounding box center [49, 168] width 84 height 12
